Goal: Task Accomplishment & Management: Complete application form

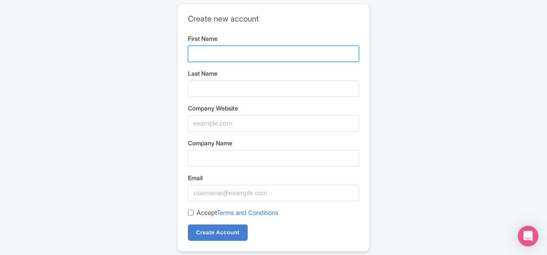
click at [238, 53] on input "First Name" at bounding box center [273, 54] width 171 height 16
type input "Nusraa"
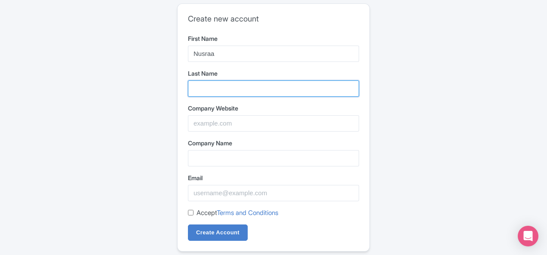
type input "Book store"
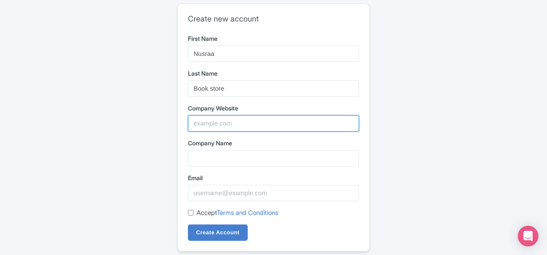
type input "Nusraa"
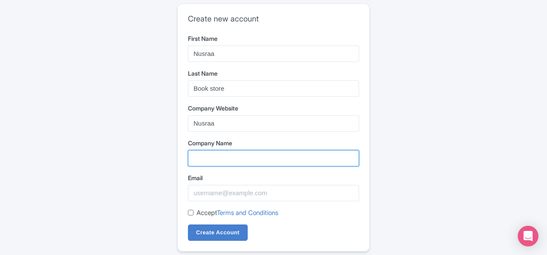
type input "Nusraa"
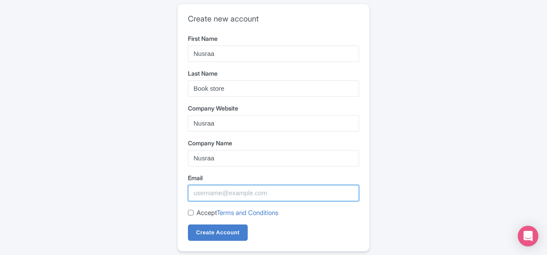
type input "nusraabookstore0@gmail.com"
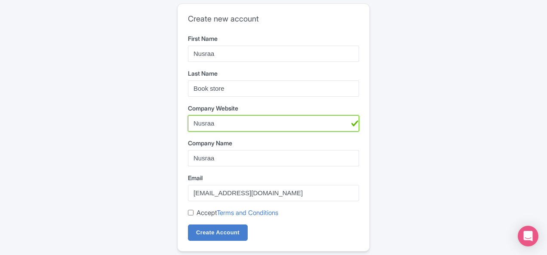
drag, startPoint x: 240, startPoint y: 121, endPoint x: 174, endPoint y: 122, distance: 65.7
click at [179, 121] on div "Create new account First Name Nusraa Last Name Book store Company Website Nusra…" at bounding box center [273, 127] width 192 height 247
paste input "https://nusraa.com/"
type input "https://nusraa.com"
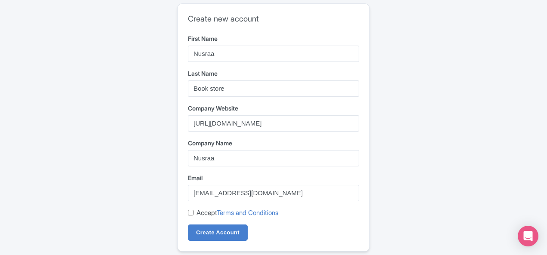
click at [189, 214] on input "Accept Terms and Conditions" at bounding box center [191, 213] width 6 height 6
checkbox input "true"
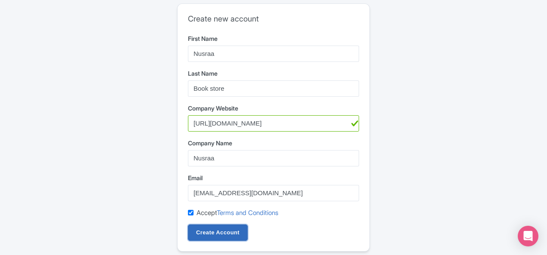
click at [207, 235] on input "Create Account" at bounding box center [218, 232] width 60 height 16
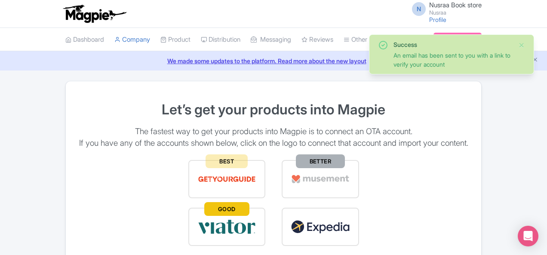
click at [471, 129] on p "The fastest way to get your products into Magpie is to connect an OTA account." at bounding box center [273, 131] width 394 height 11
drag, startPoint x: 475, startPoint y: 95, endPoint x: 498, endPoint y: 79, distance: 27.7
click at [476, 95] on div "Let’s get your products into Magpie The fastest way to get your products into M…" at bounding box center [273, 199] width 415 height 215
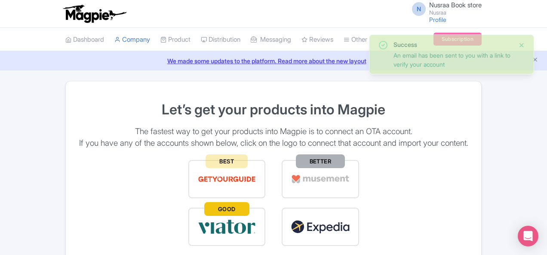
click at [524, 41] on button "Close" at bounding box center [521, 45] width 7 height 10
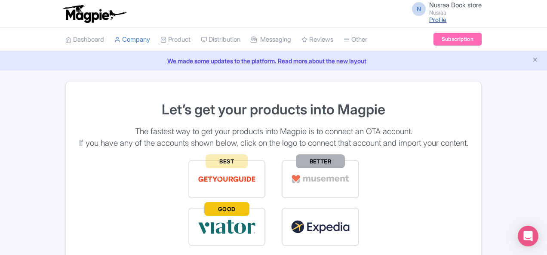
click at [446, 20] on link "Profile" at bounding box center [437, 19] width 17 height 7
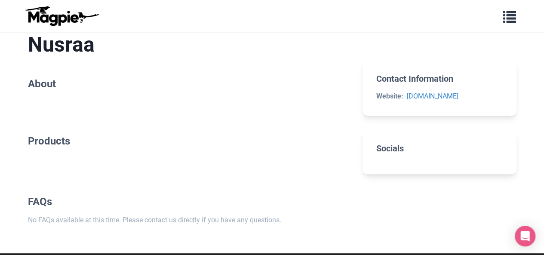
scroll to position [43, 0]
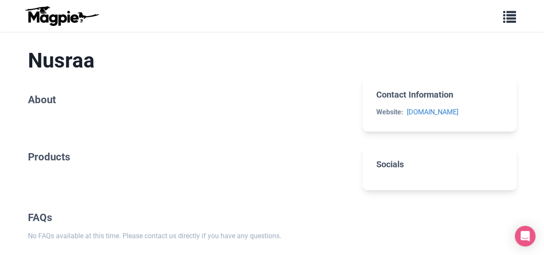
click at [43, 114] on section "Nusraa About" at bounding box center [188, 78] width 321 height 89
click at [64, 115] on section "Nusraa About" at bounding box center [188, 78] width 321 height 89
click at [92, 127] on div "Nusraa About Products FAQs No FAQs available at this time. Please contact us di…" at bounding box center [188, 144] width 321 height 221
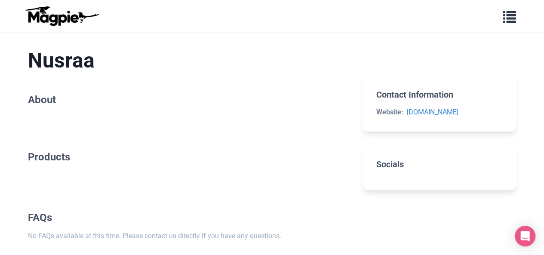
click at [92, 127] on div "Nusraa About Products FAQs No FAQs available at this time. Please contact us di…" at bounding box center [188, 144] width 321 height 221
click at [434, 113] on link "nusraa.com" at bounding box center [432, 112] width 52 height 8
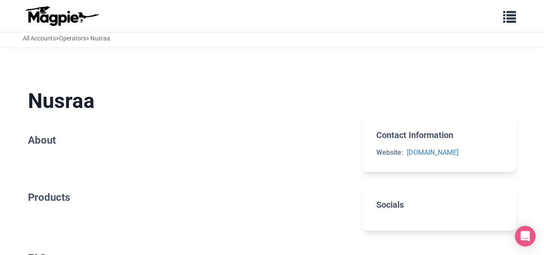
scroll to position [0, 0]
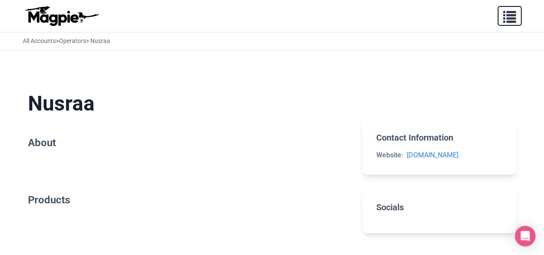
click at [504, 13] on span "button" at bounding box center [509, 15] width 13 height 13
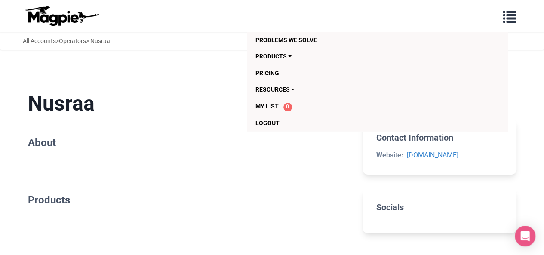
click at [224, 96] on h1 "Nusraa" at bounding box center [188, 103] width 321 height 25
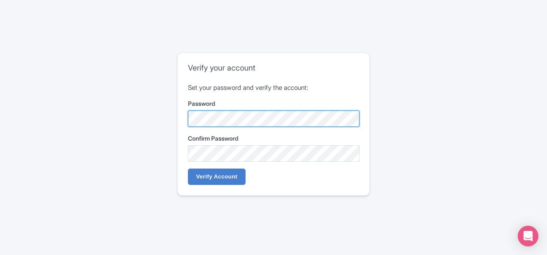
click at [80, 113] on div "Verify your account Set your password and verify the account: Password Confirm …" at bounding box center [273, 127] width 426 height 157
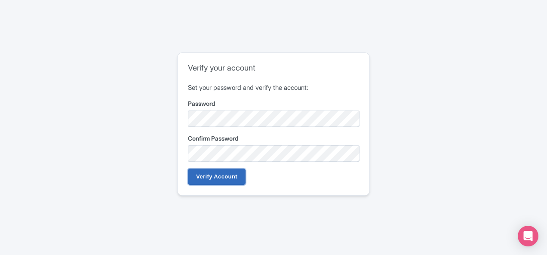
click at [238, 176] on input "Verify Account" at bounding box center [217, 176] width 58 height 16
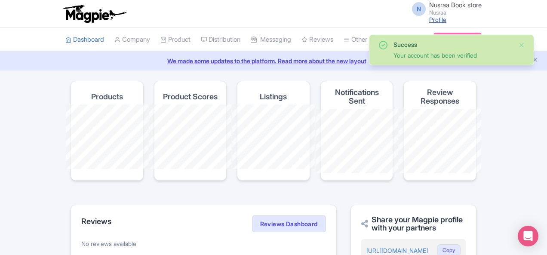
click at [446, 17] on link "Profile" at bounding box center [437, 19] width 17 height 7
